Goal: Information Seeking & Learning: Check status

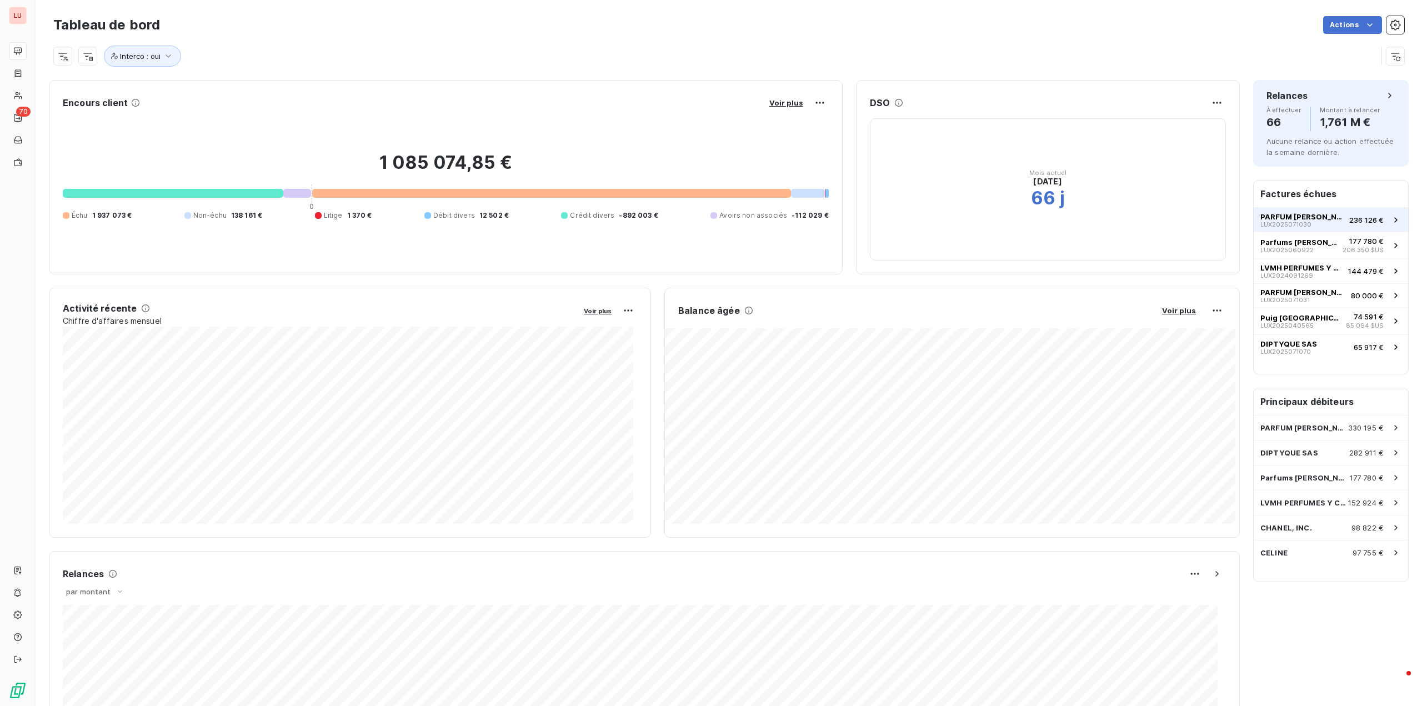
click at [1302, 212] on span "PARFUM [PERSON_NAME]" at bounding box center [1302, 216] width 84 height 9
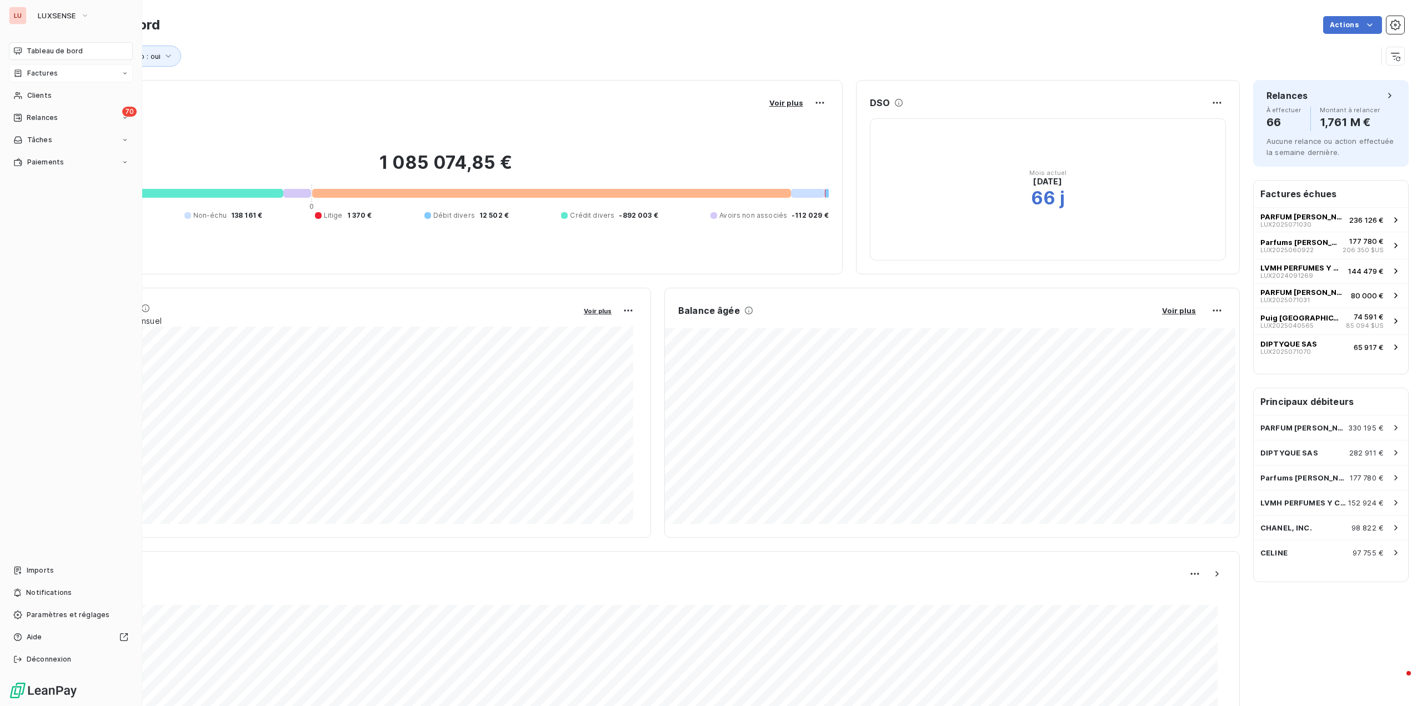
click at [49, 79] on div "Factures" at bounding box center [71, 73] width 124 height 18
click at [63, 92] on div "Factures" at bounding box center [77, 96] width 111 height 18
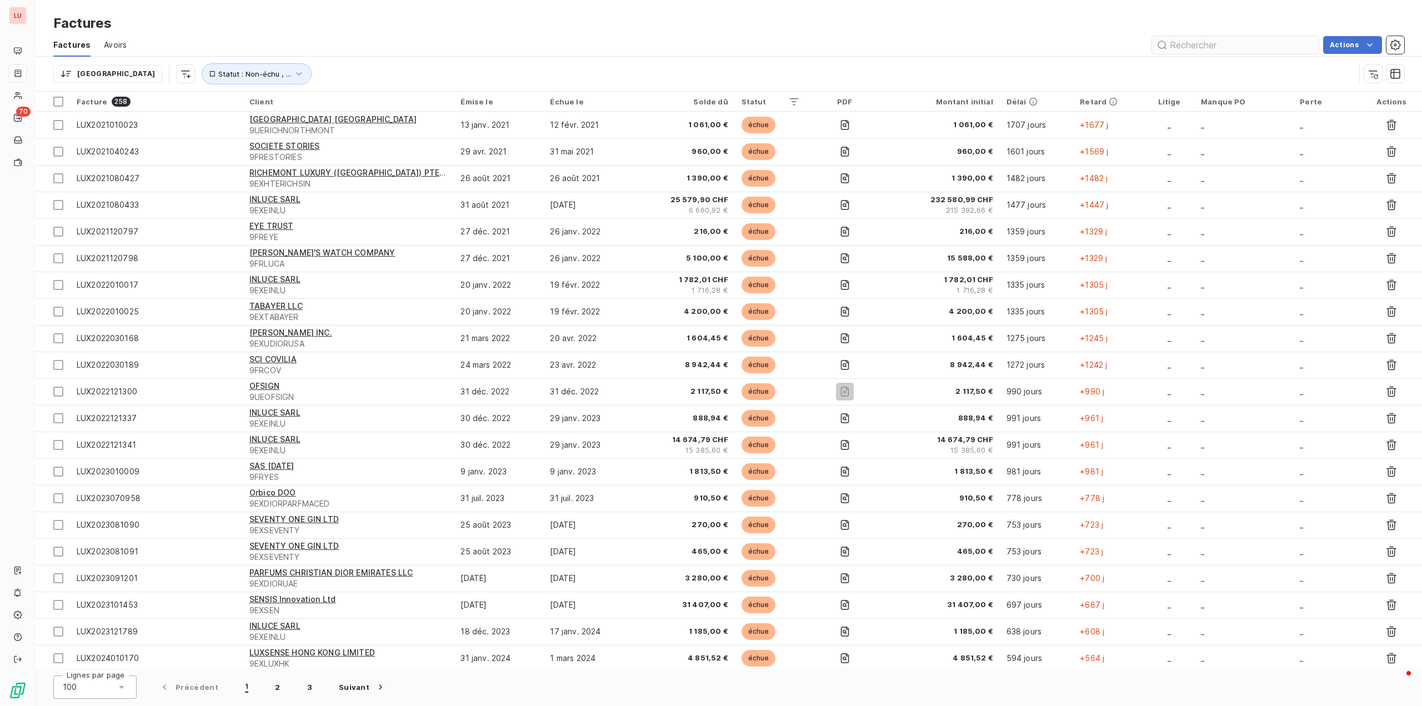
click at [1205, 43] on input "text" at bounding box center [1235, 45] width 167 height 18
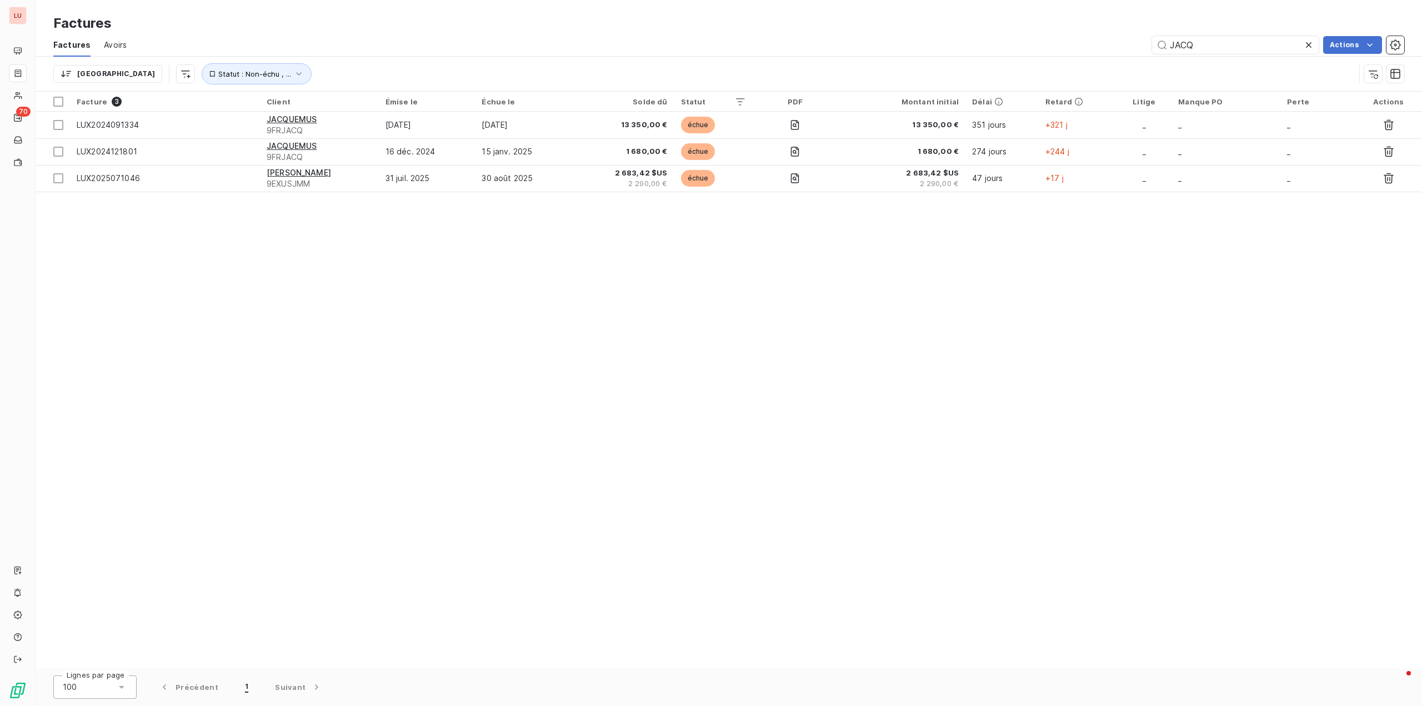
type input "JACQ"
drag, startPoint x: 468, startPoint y: 241, endPoint x: 442, endPoint y: 223, distance: 31.9
click at [468, 240] on div "Facture 3 Client Émise le Échue le Solde dû Statut PDF Montant initial Délai Re…" at bounding box center [729, 380] width 1386 height 577
drag, startPoint x: 608, startPoint y: 328, endPoint x: 464, endPoint y: 237, distance: 169.8
click at [608, 328] on div "Facture 3 Client Émise le Échue le Solde dû Statut PDF Montant initial Délai Re…" at bounding box center [729, 380] width 1386 height 577
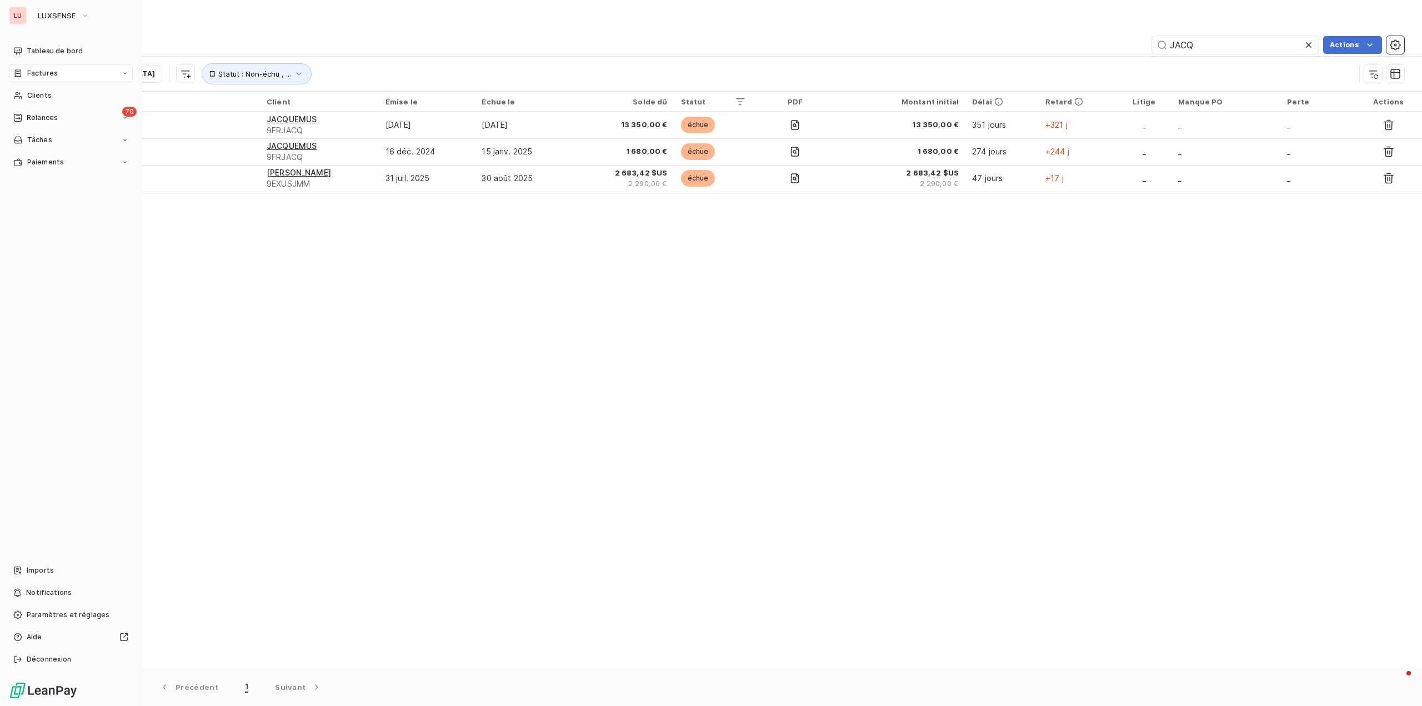
click at [88, 67] on div "Factures" at bounding box center [71, 73] width 124 height 18
click at [59, 12] on span "LUXSENSE" at bounding box center [57, 15] width 38 height 9
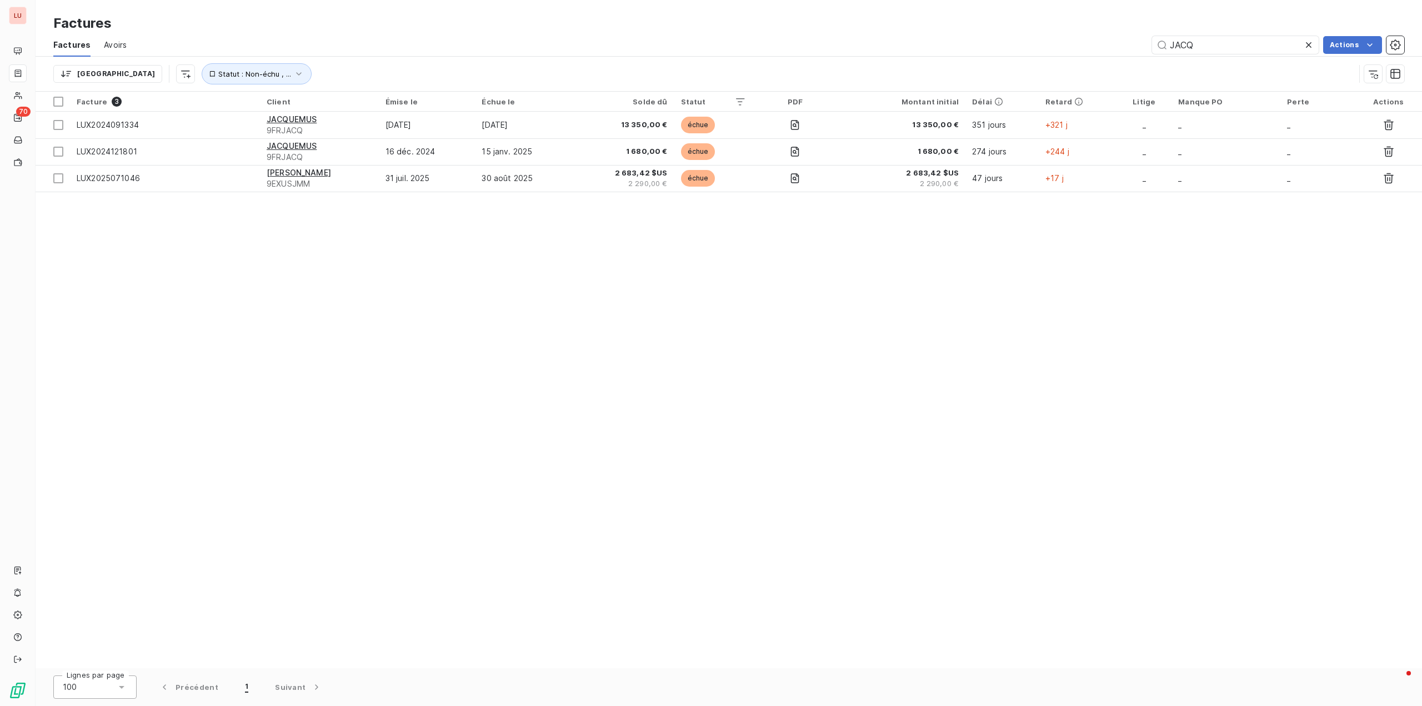
click at [468, 41] on div "JACQ Actions" at bounding box center [772, 45] width 1264 height 18
click at [1033, 296] on div "Facture 3 Client Émise le Échue le Solde dû Statut PDF Montant initial Délai Re…" at bounding box center [729, 380] width 1386 height 577
click at [1312, 43] on icon at bounding box center [1308, 44] width 11 height 11
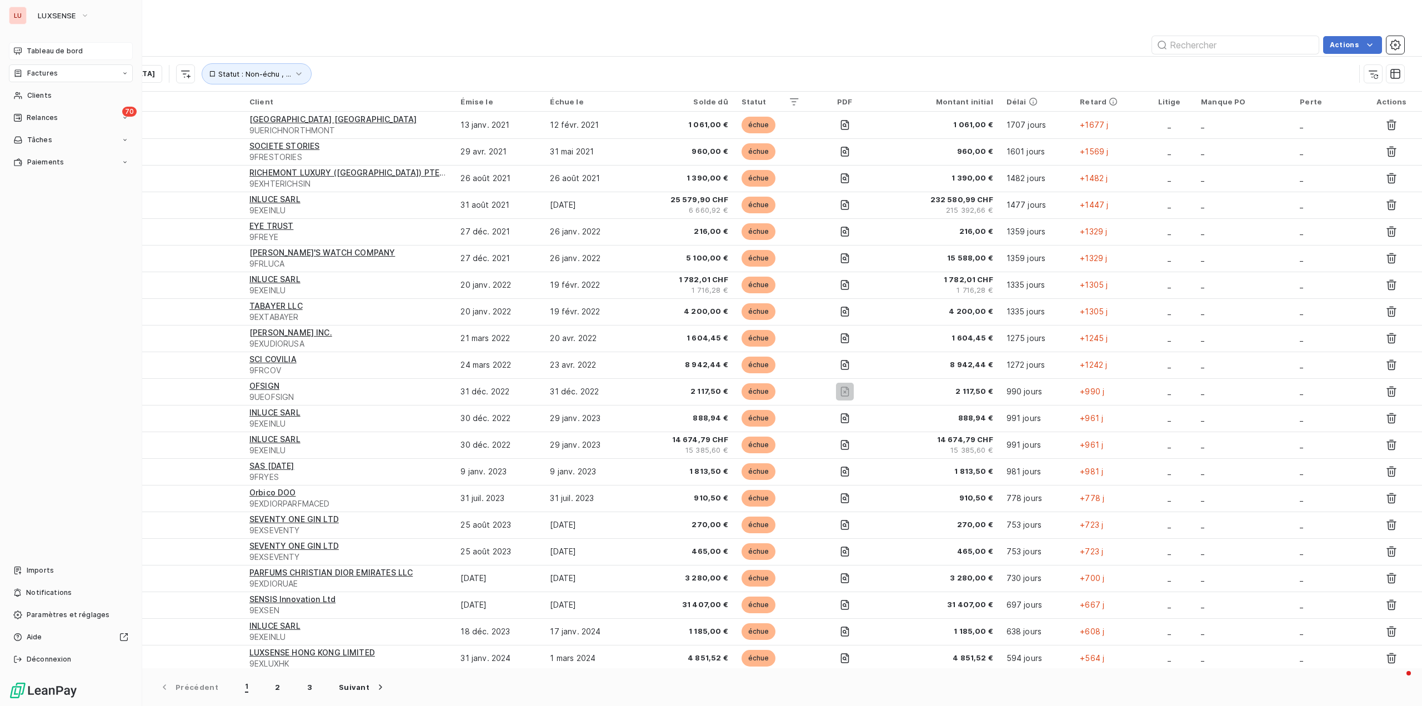
click at [23, 49] on div "Tableau de bord" at bounding box center [71, 51] width 124 height 18
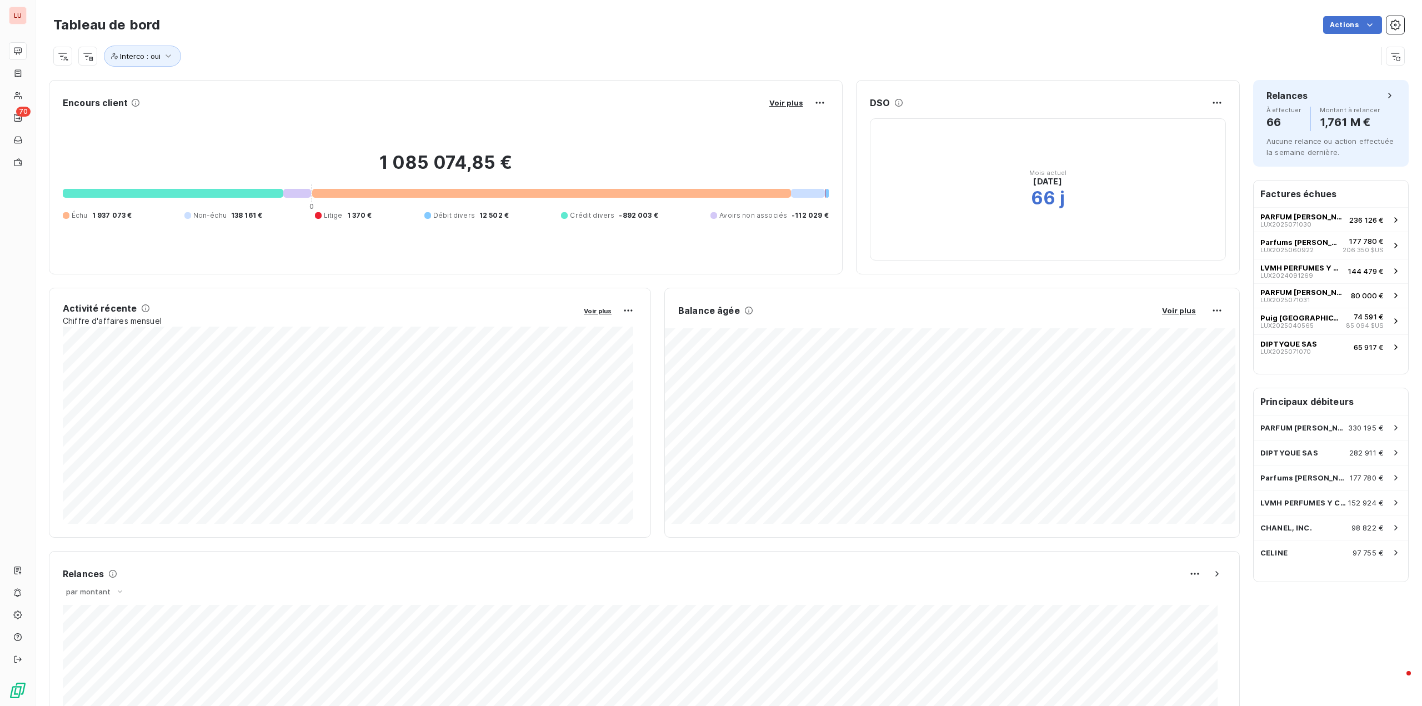
click at [402, 47] on div "Interco : oui" at bounding box center [715, 56] width 1324 height 21
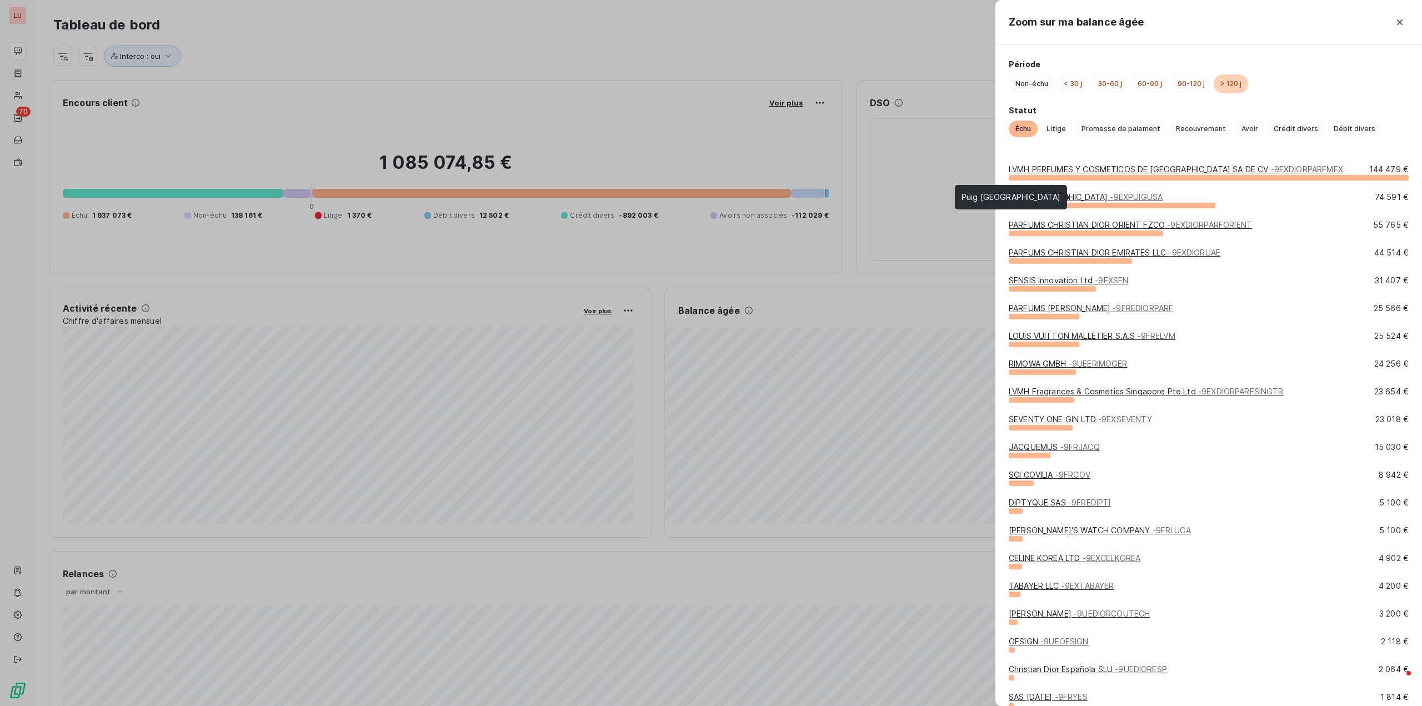
click at [1034, 193] on link "Puig USA - 9EXPUIGUSA" at bounding box center [1086, 196] width 154 height 9
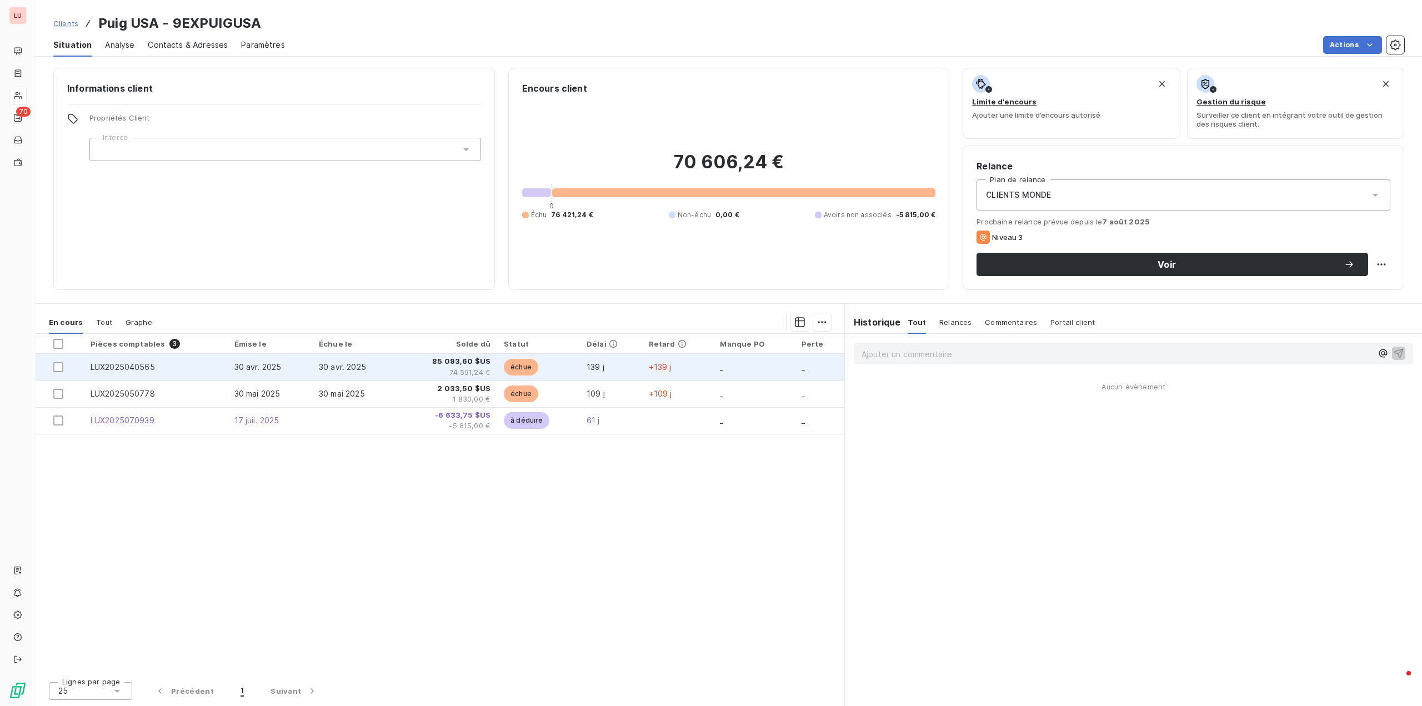
click at [188, 368] on td "LUX2025040565" at bounding box center [156, 367] width 144 height 27
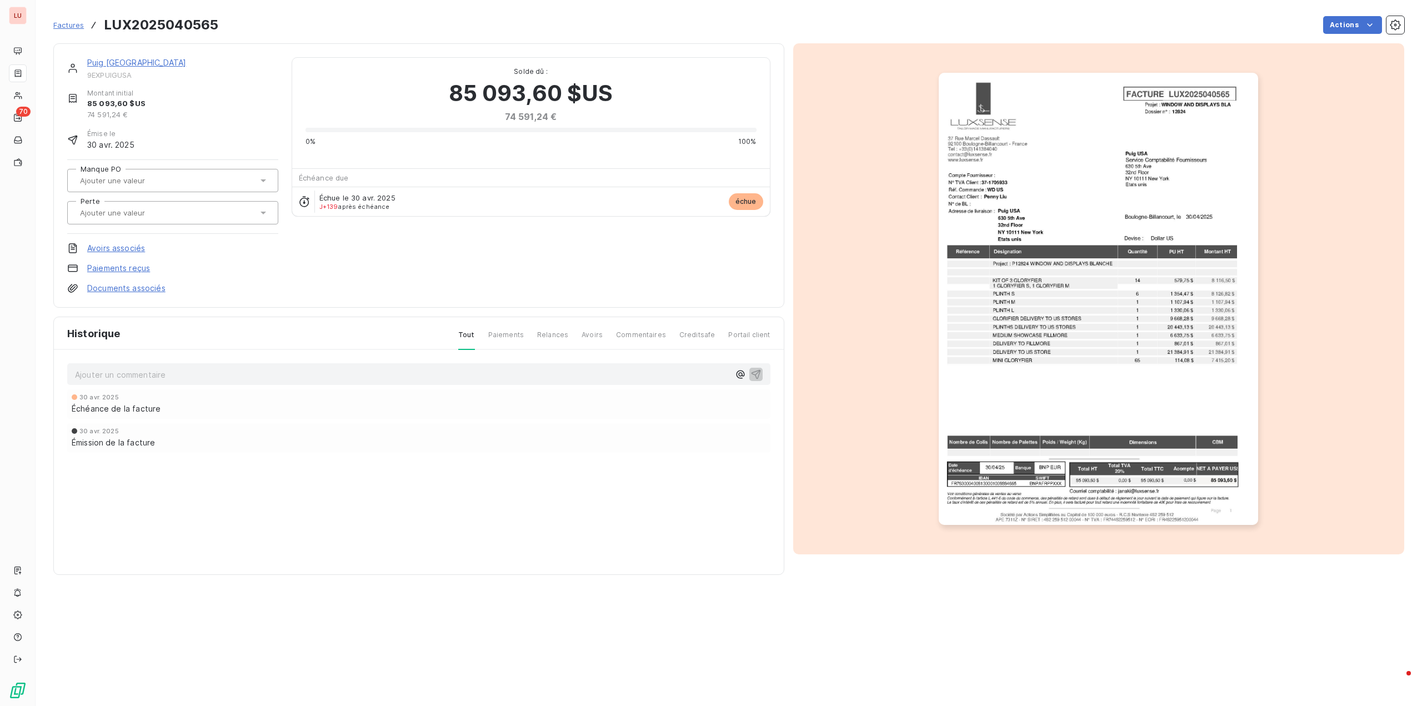
click at [549, 456] on div "30 avr. 2025 Échéance de la facture 30 avr. 2025 Émission de la facture" at bounding box center [418, 443] width 703 height 108
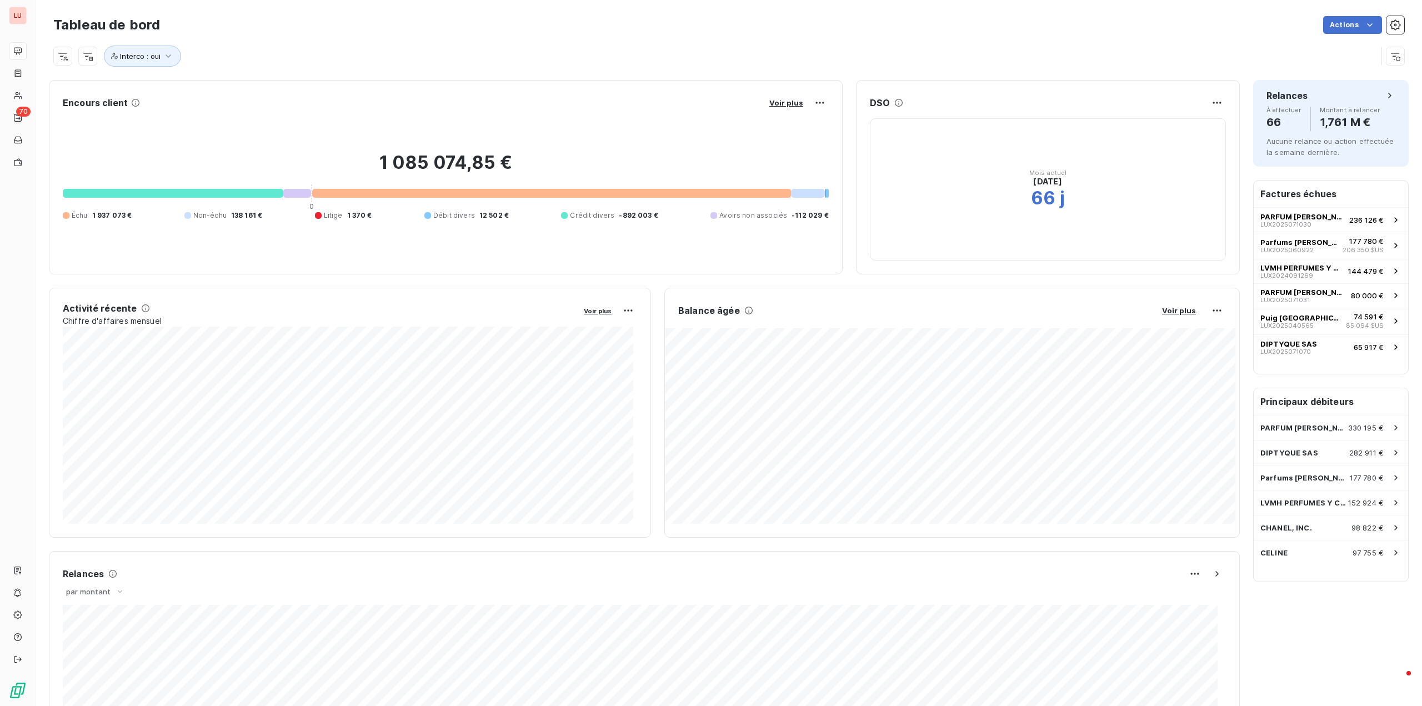
click at [1298, 195] on h6 "Factures échues" at bounding box center [1331, 194] width 154 height 27
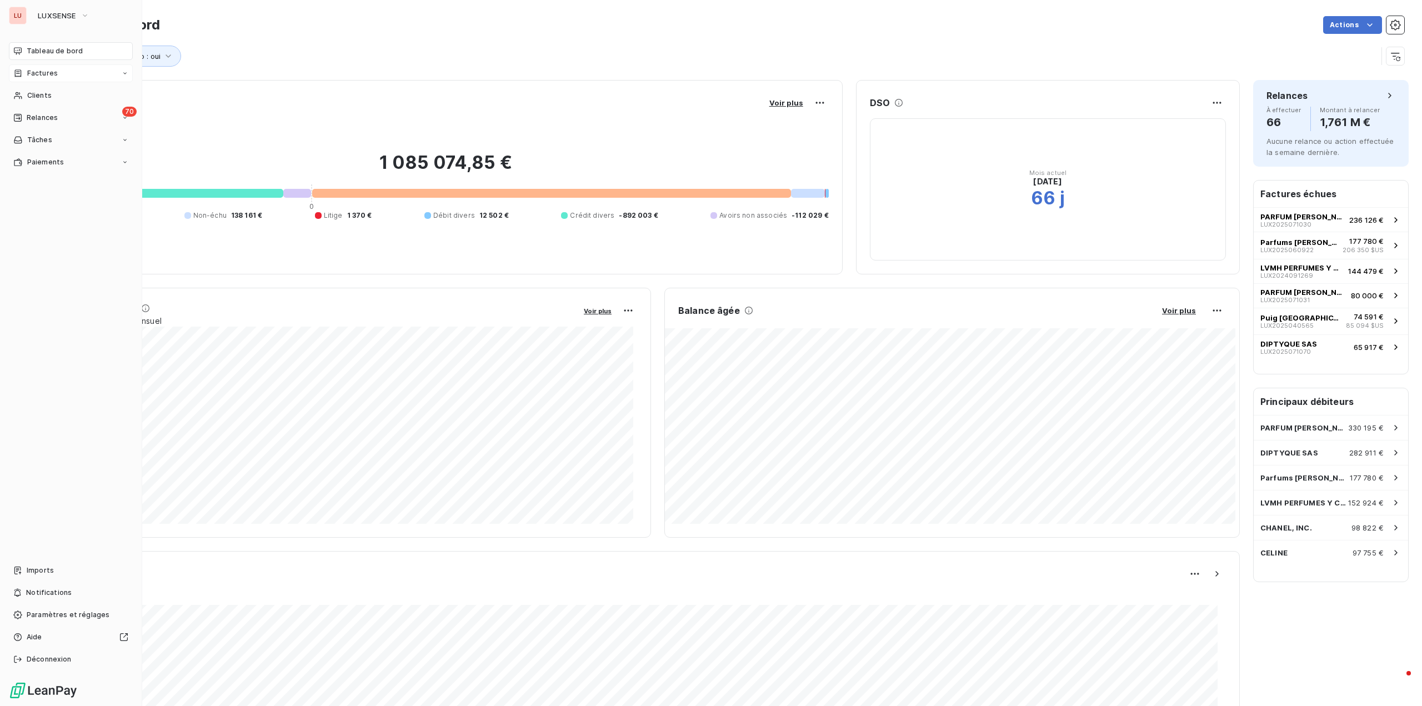
click at [34, 77] on span "Factures" at bounding box center [42, 73] width 31 height 10
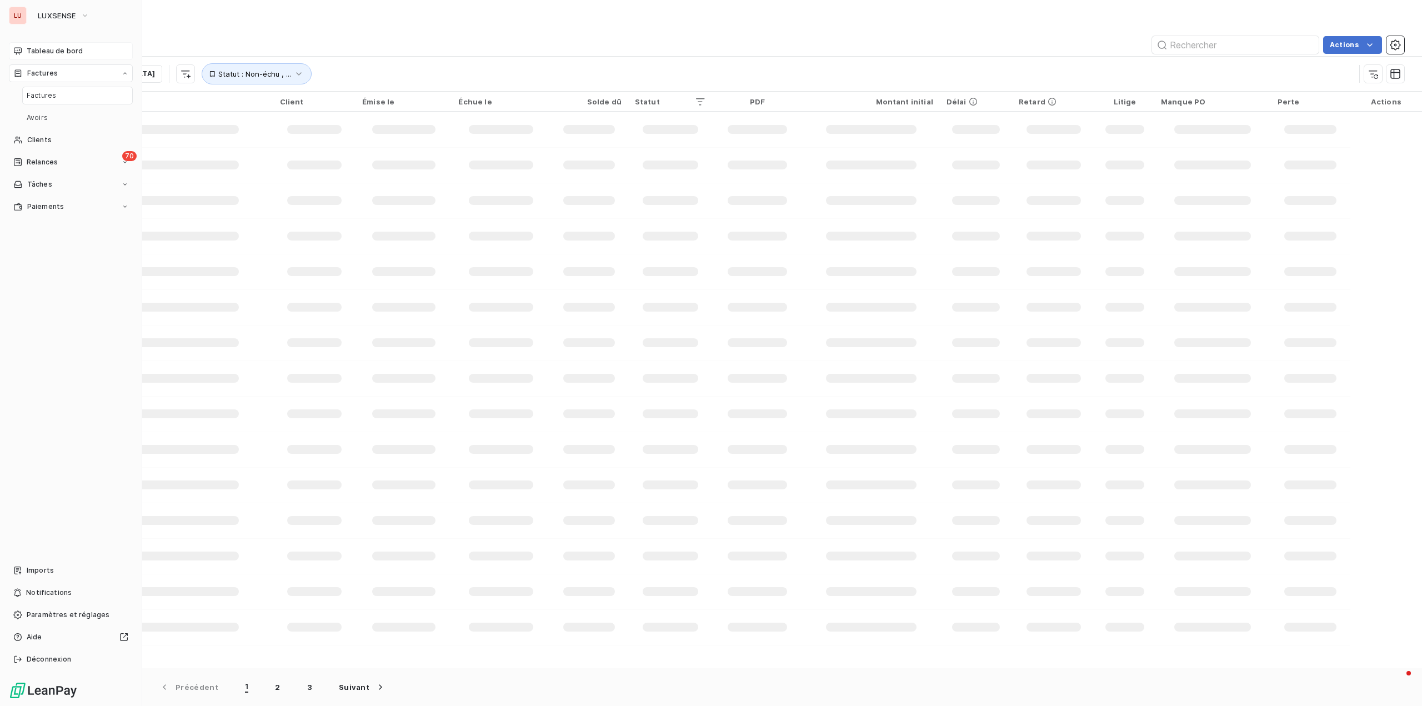
click at [77, 53] on span "Tableau de bord" at bounding box center [55, 51] width 56 height 10
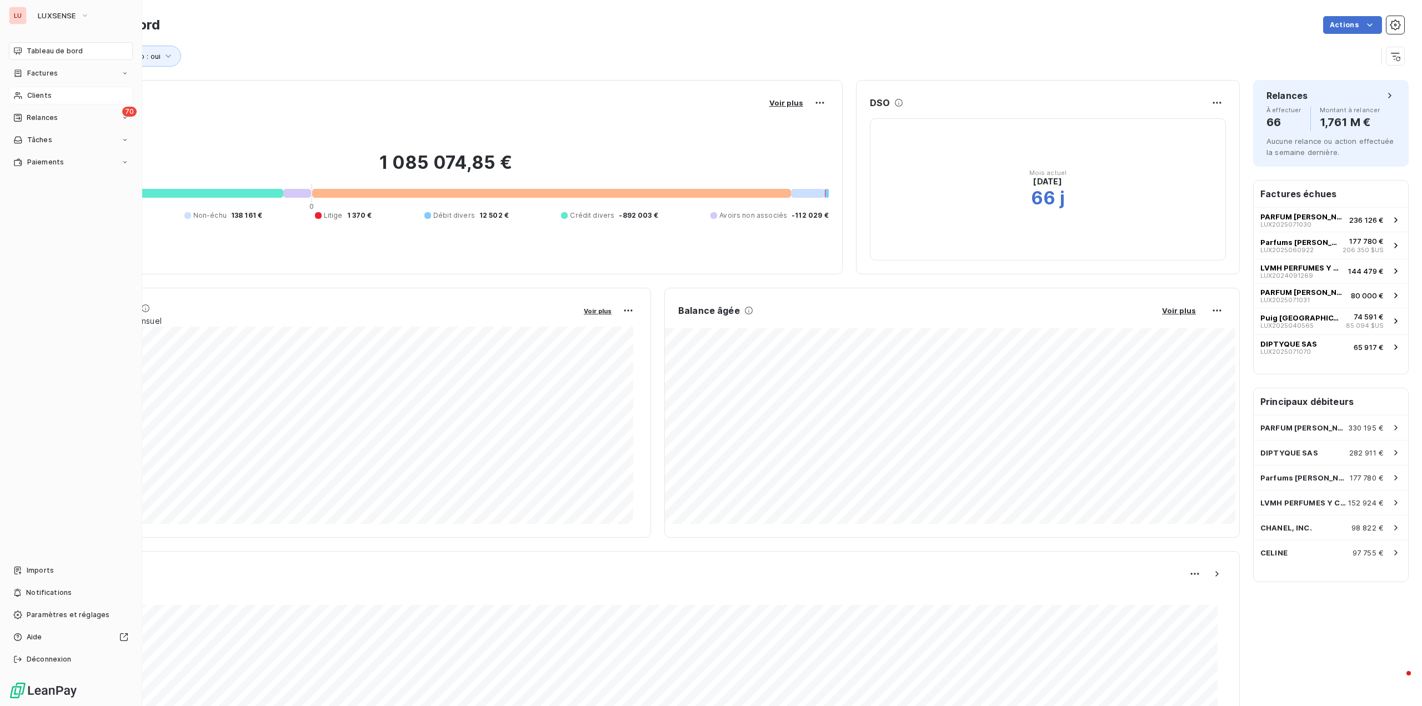
click at [46, 93] on span "Clients" at bounding box center [39, 96] width 24 height 10
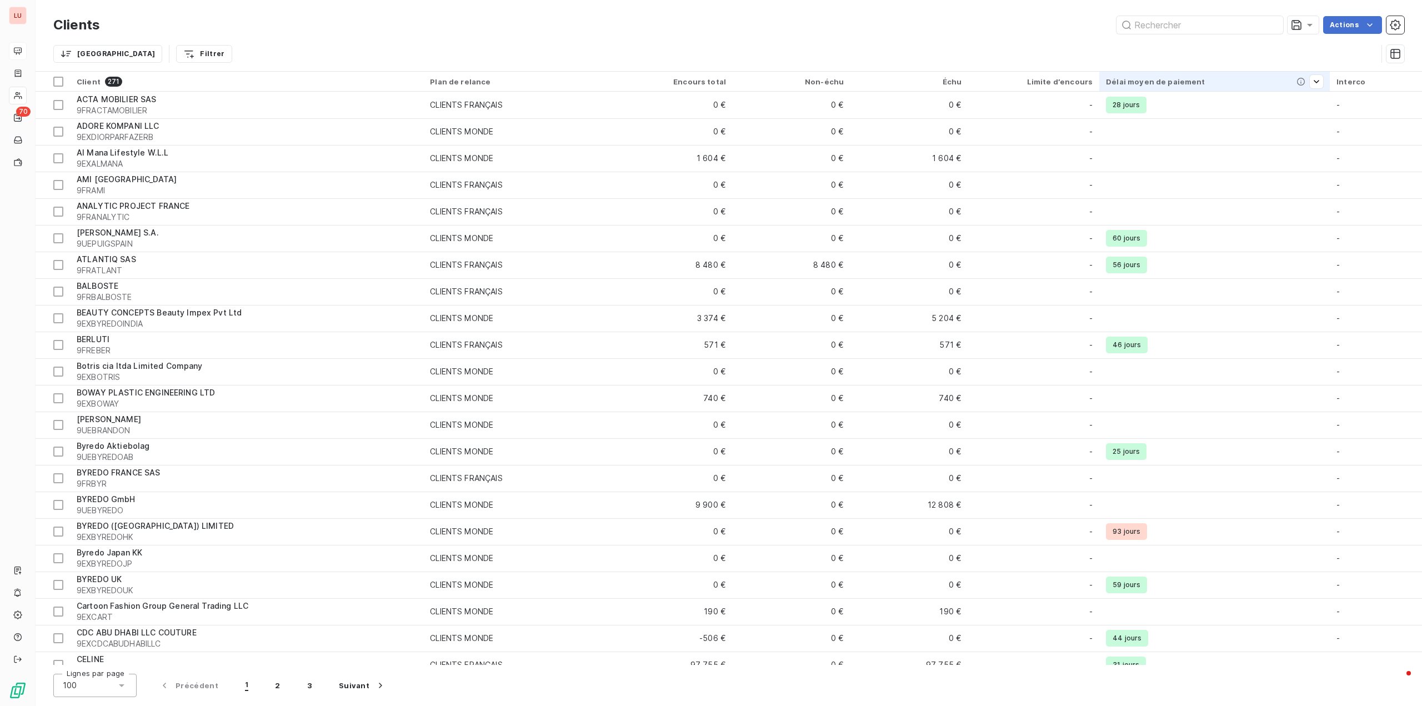
click at [1154, 76] on th "Délai moyen de paiement" at bounding box center [1214, 82] width 230 height 20
click at [933, 110] on span "Trier par ordre croissant" at bounding box center [916, 104] width 93 height 11
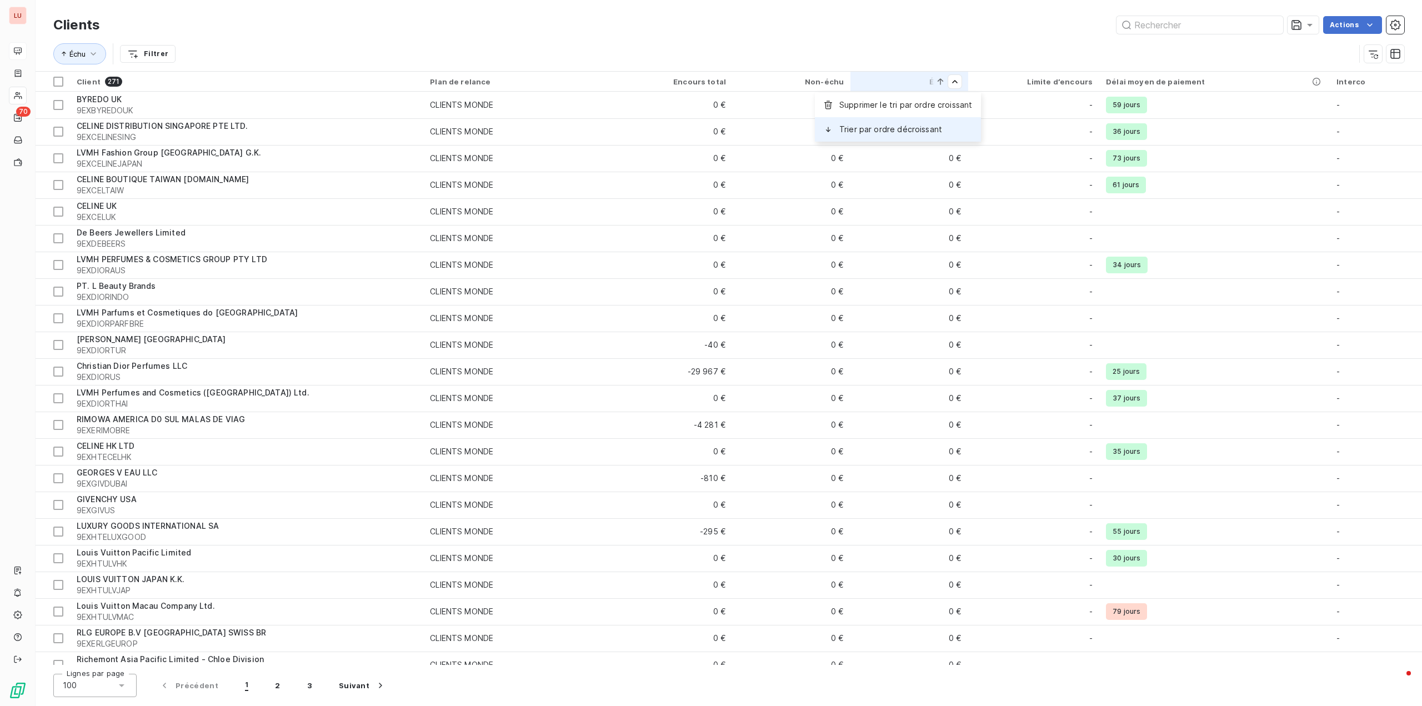
click at [931, 122] on div "Trier par ordre décroissant" at bounding box center [898, 129] width 166 height 24
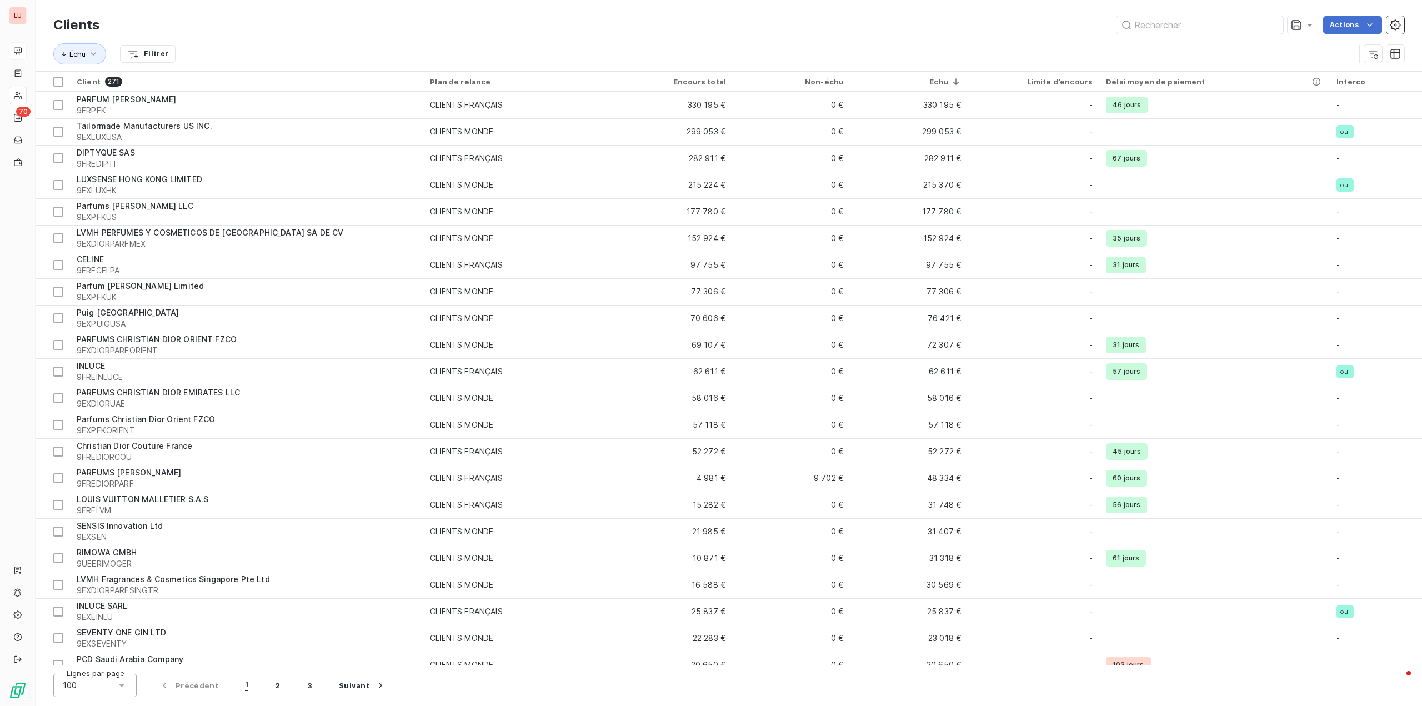
click at [353, 16] on div "Clients Actions" at bounding box center [728, 24] width 1351 height 23
click at [255, 21] on div "Actions" at bounding box center [758, 25] width 1291 height 18
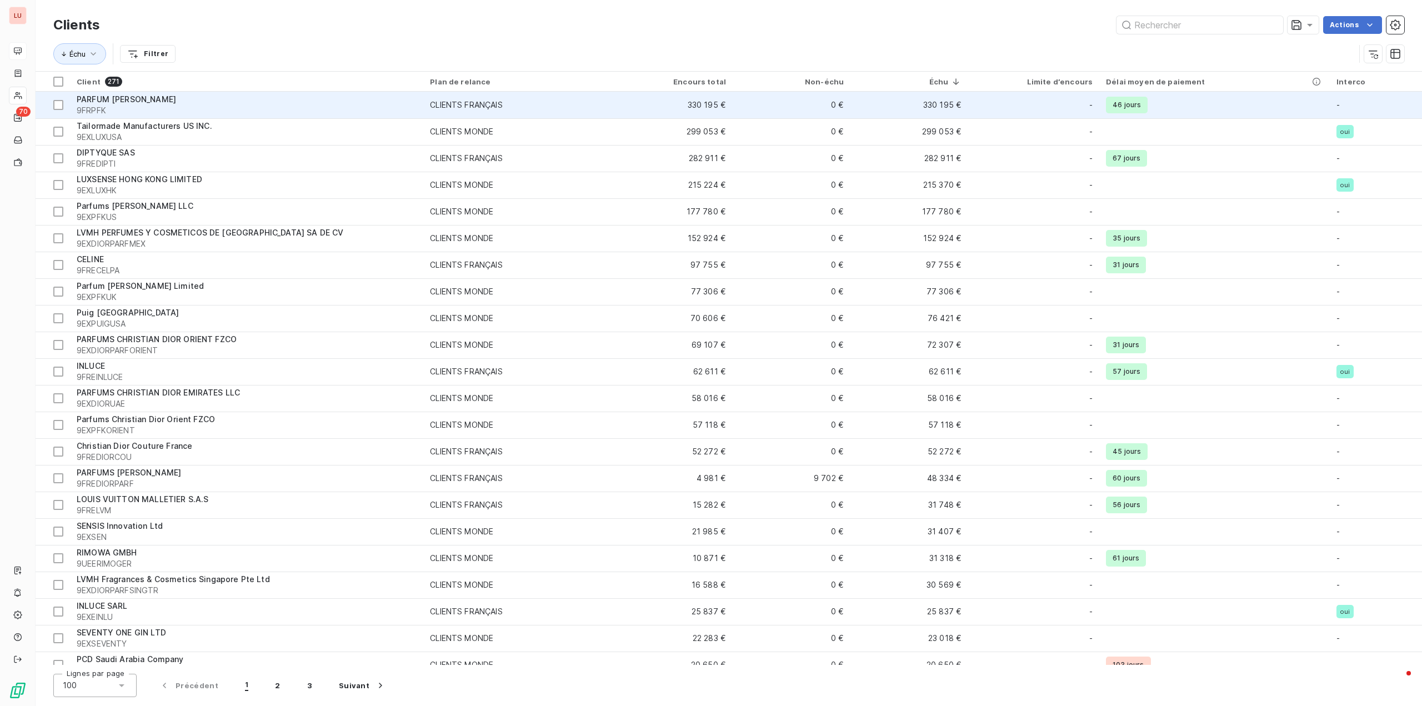
click at [176, 97] on span "PARFUM [PERSON_NAME]" at bounding box center [126, 98] width 99 height 9
